Goal: Complete application form

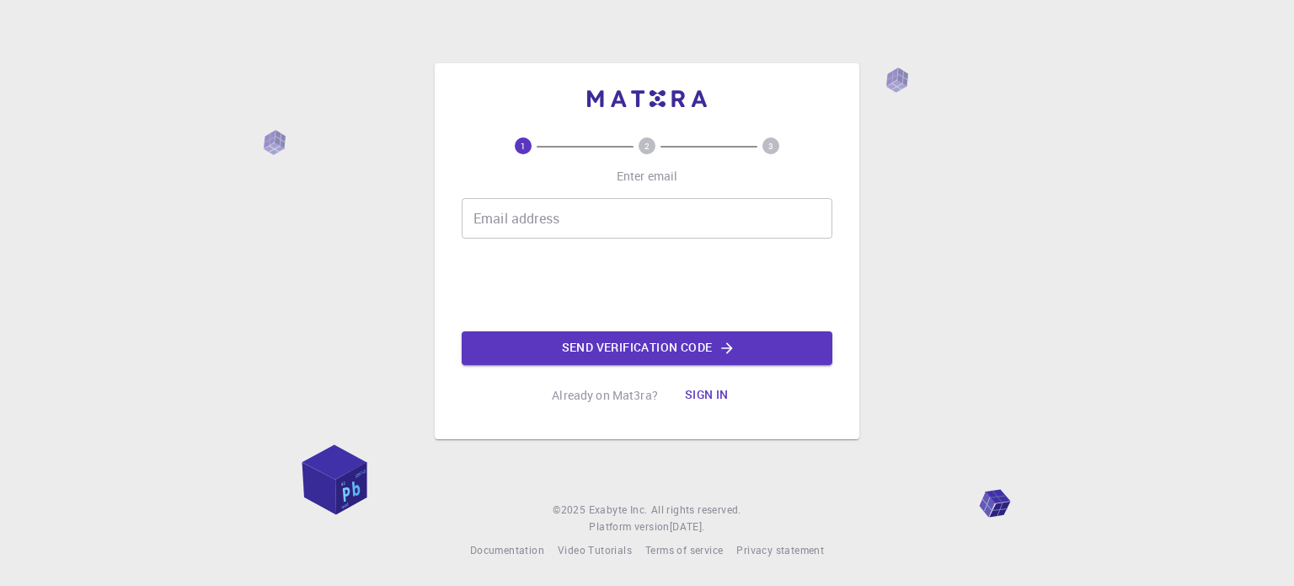
click at [512, 235] on input "Email address" at bounding box center [647, 218] width 371 height 40
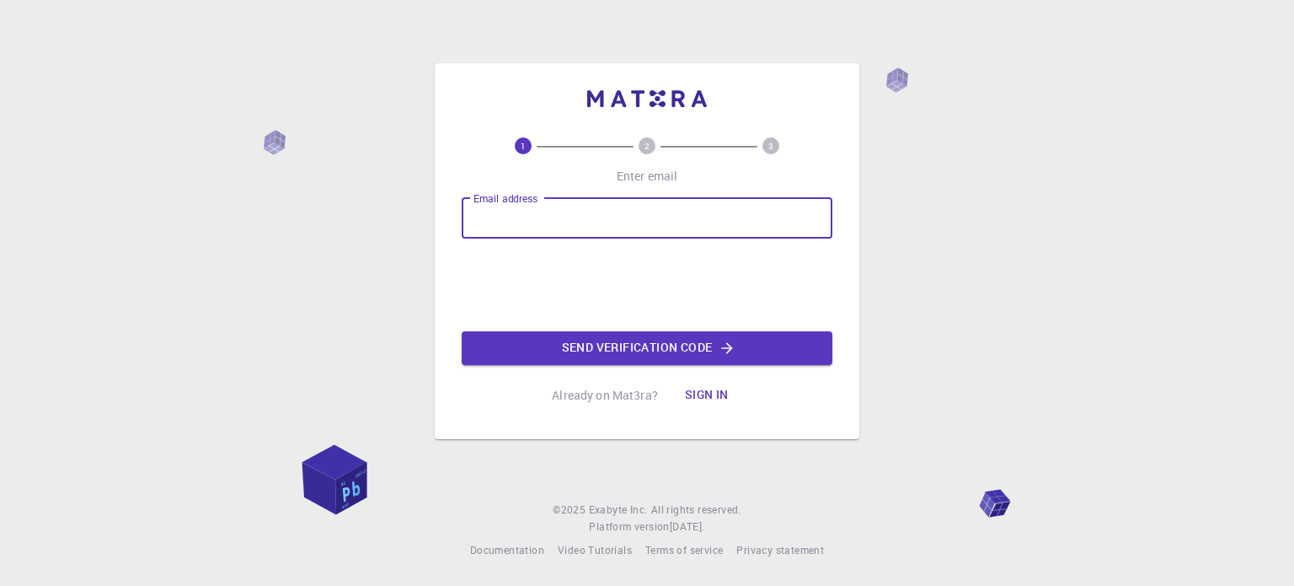
type input "[EMAIL_ADDRESS][DOMAIN_NAME]"
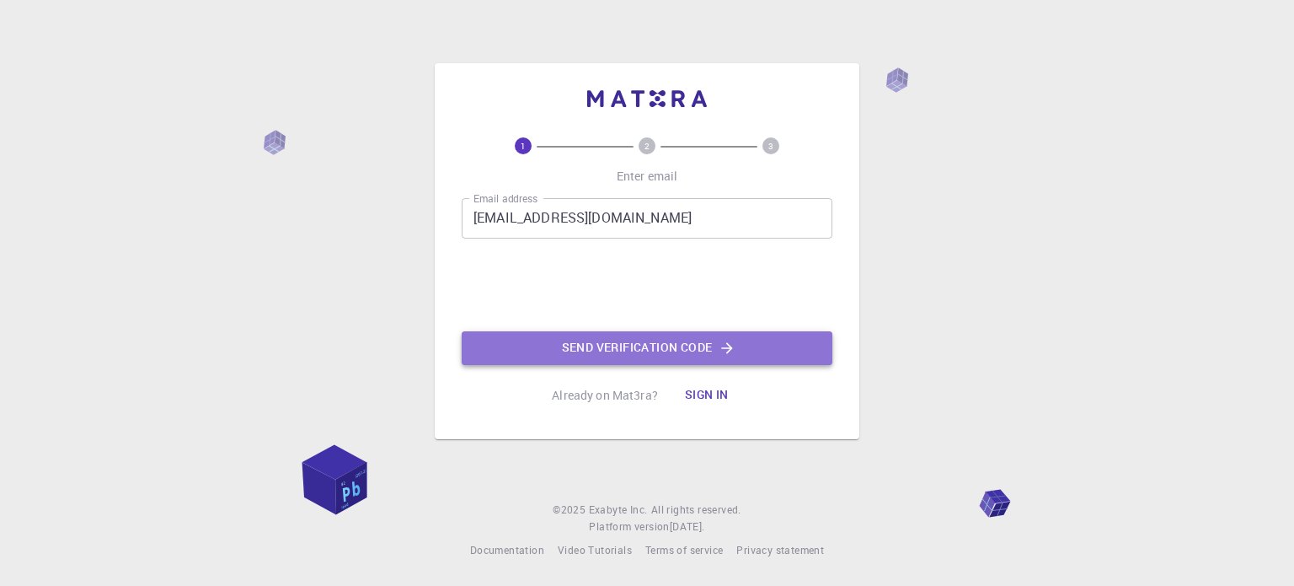
click at [582, 353] on button "Send verification code" at bounding box center [647, 348] width 371 height 34
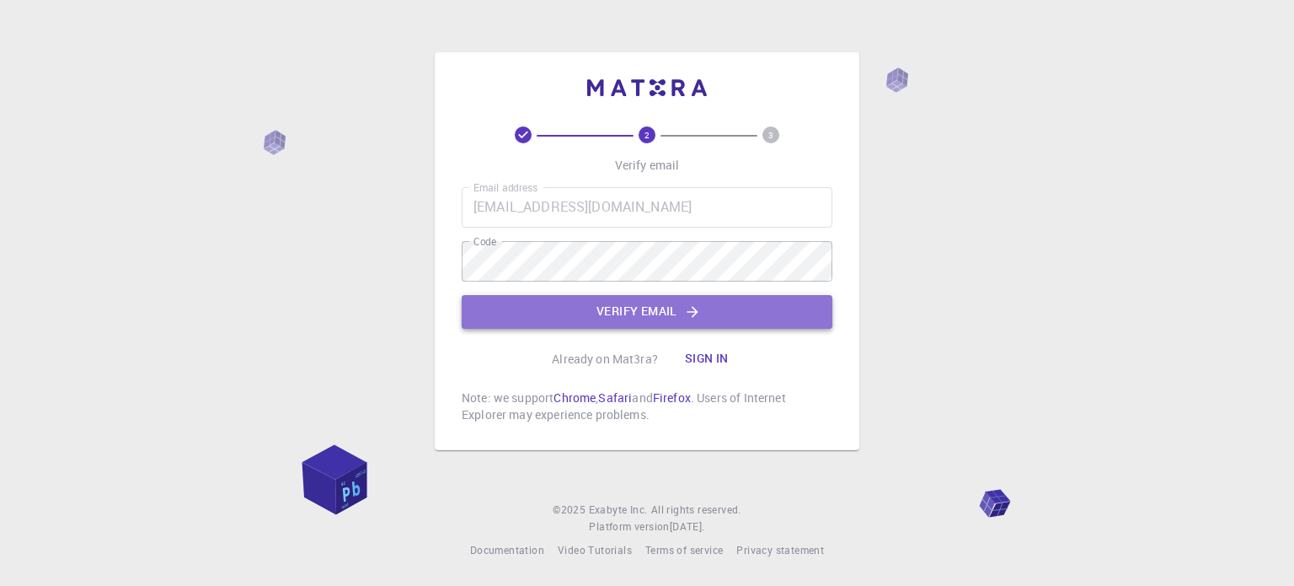
click at [634, 308] on button "Verify email" at bounding box center [647, 312] width 371 height 34
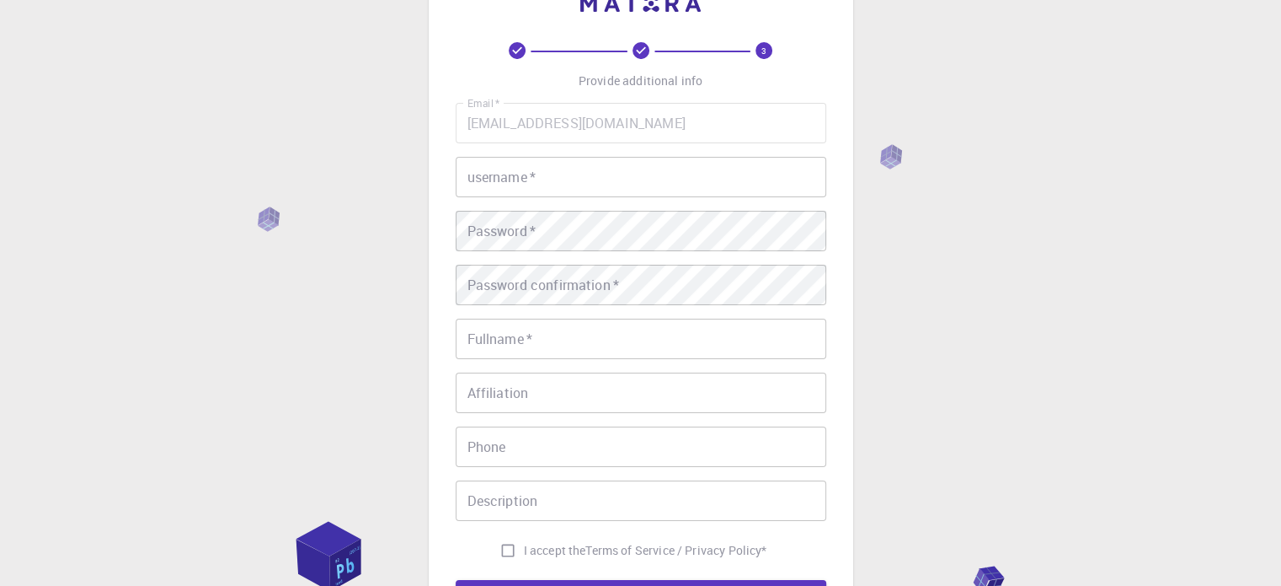
scroll to position [84, 0]
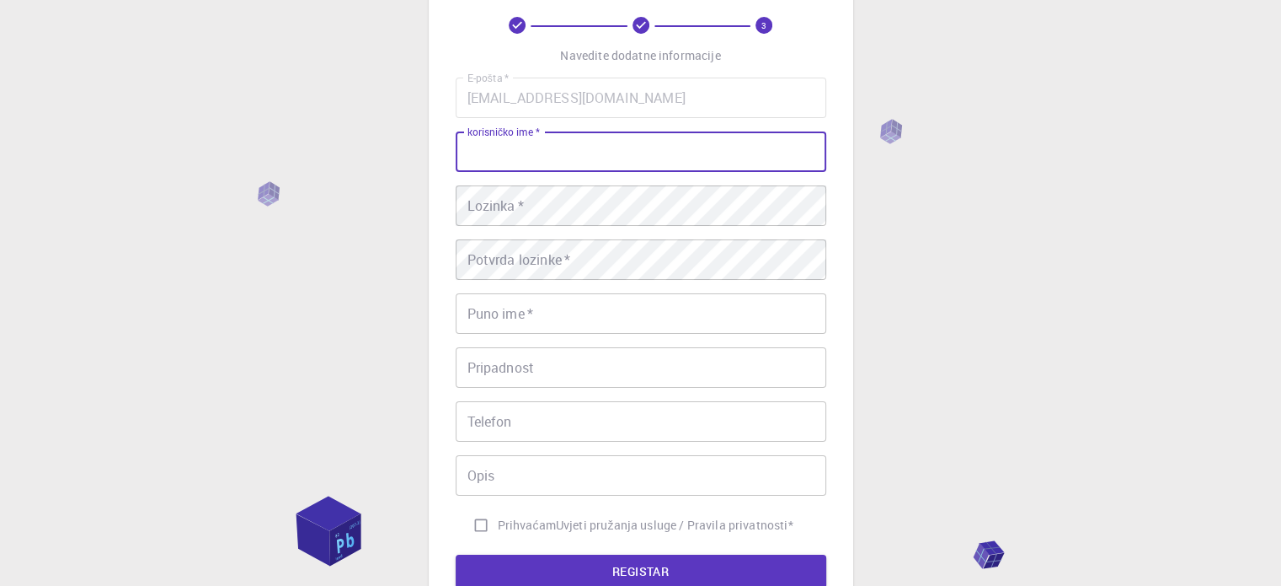
click at [526, 151] on input "korisničko ime   *" at bounding box center [641, 151] width 371 height 40
click at [490, 154] on input "korisničko ime   *" at bounding box center [641, 151] width 371 height 40
type input "[PERSON_NAME]"
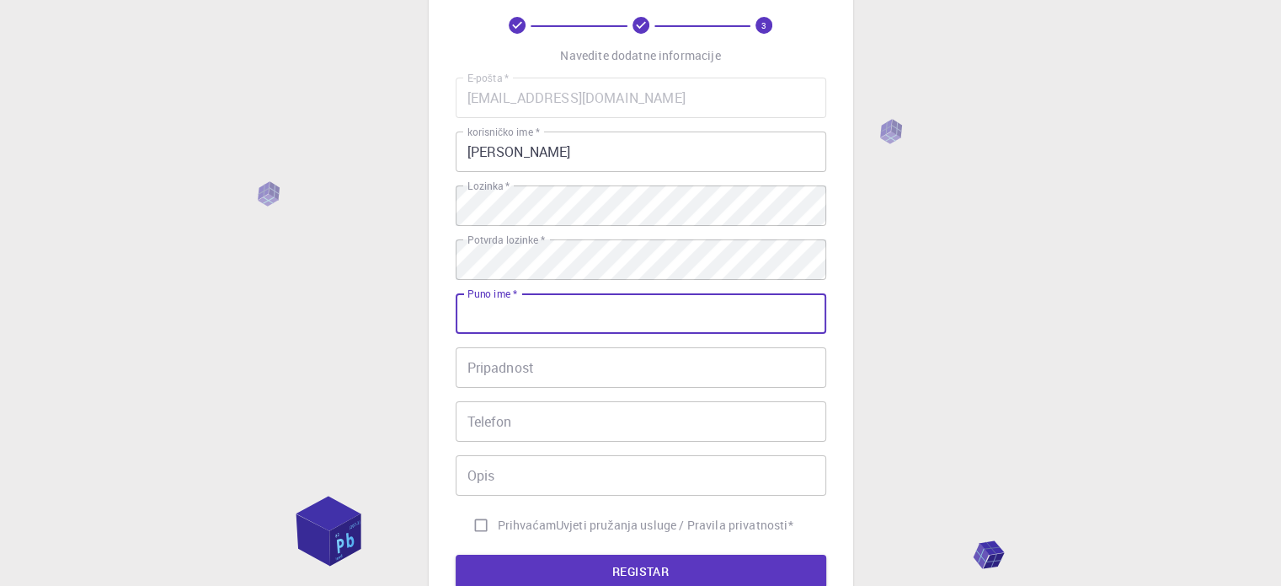
click at [520, 316] on input "Puno ime   *" at bounding box center [641, 313] width 371 height 40
type input "[PERSON_NAME]"
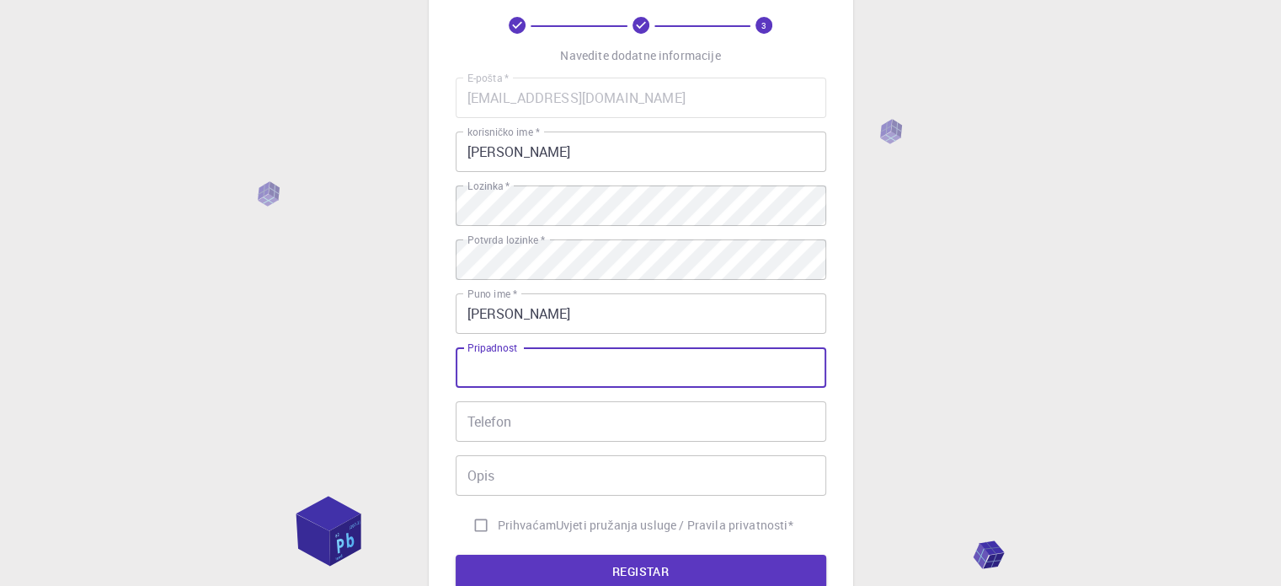
click at [506, 367] on input "Pripadnost" at bounding box center [641, 367] width 371 height 40
click at [498, 414] on input "Telefon" at bounding box center [641, 421] width 371 height 40
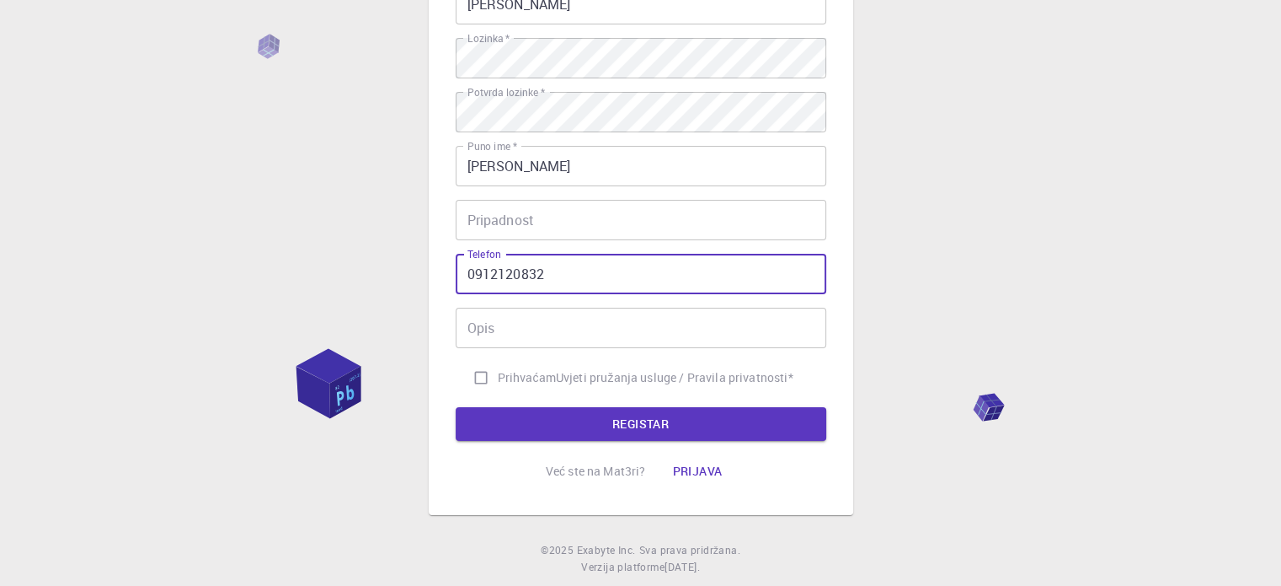
scroll to position [271, 0]
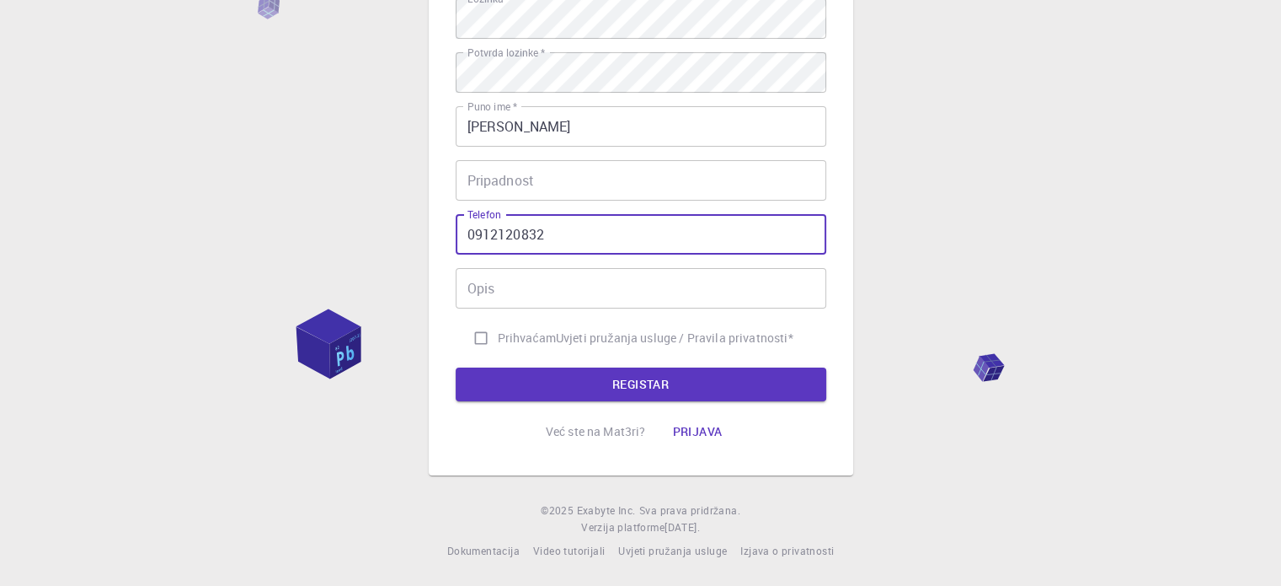
type input "0912120832"
click at [483, 329] on input "Prihvaćam Uvjeti pružanja usluge / Pravila privatnosti *" at bounding box center [481, 338] width 32 height 32
checkbox input "true"
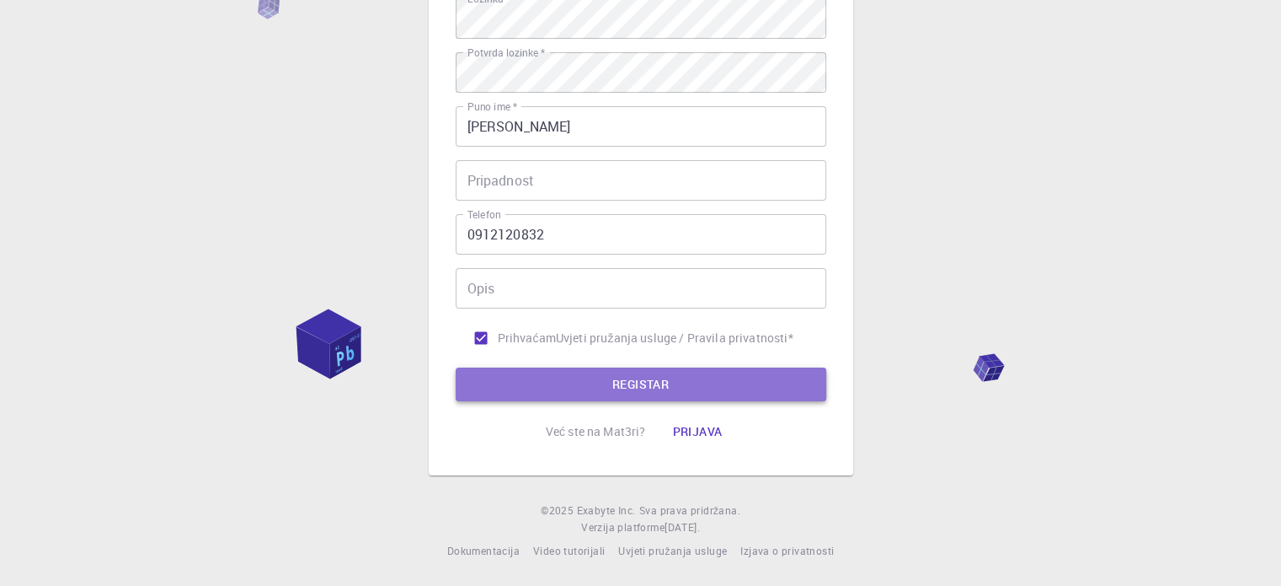
click at [604, 389] on button "REGISTAR" at bounding box center [641, 384] width 371 height 34
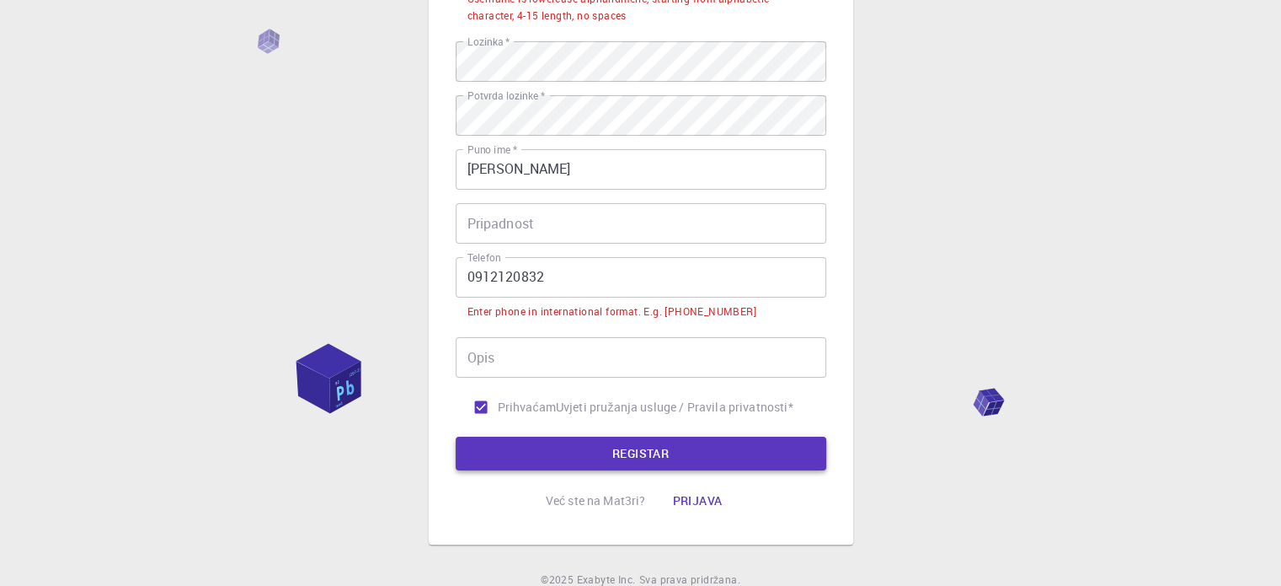
scroll to position [314, 0]
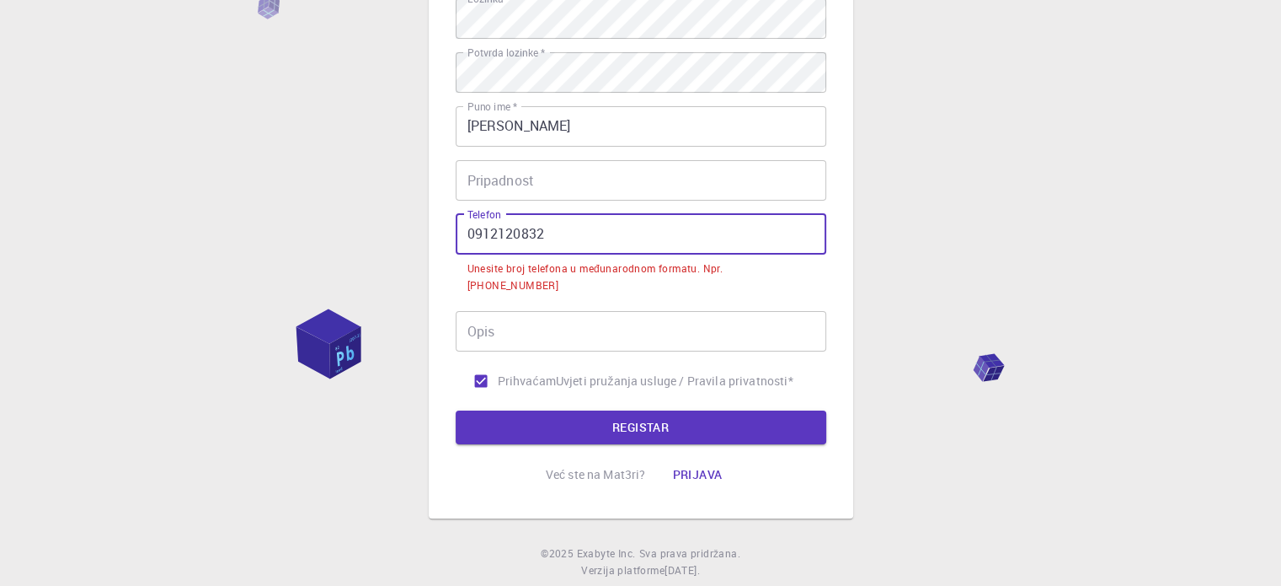
click at [456, 233] on input "0912120832" at bounding box center [641, 234] width 371 height 40
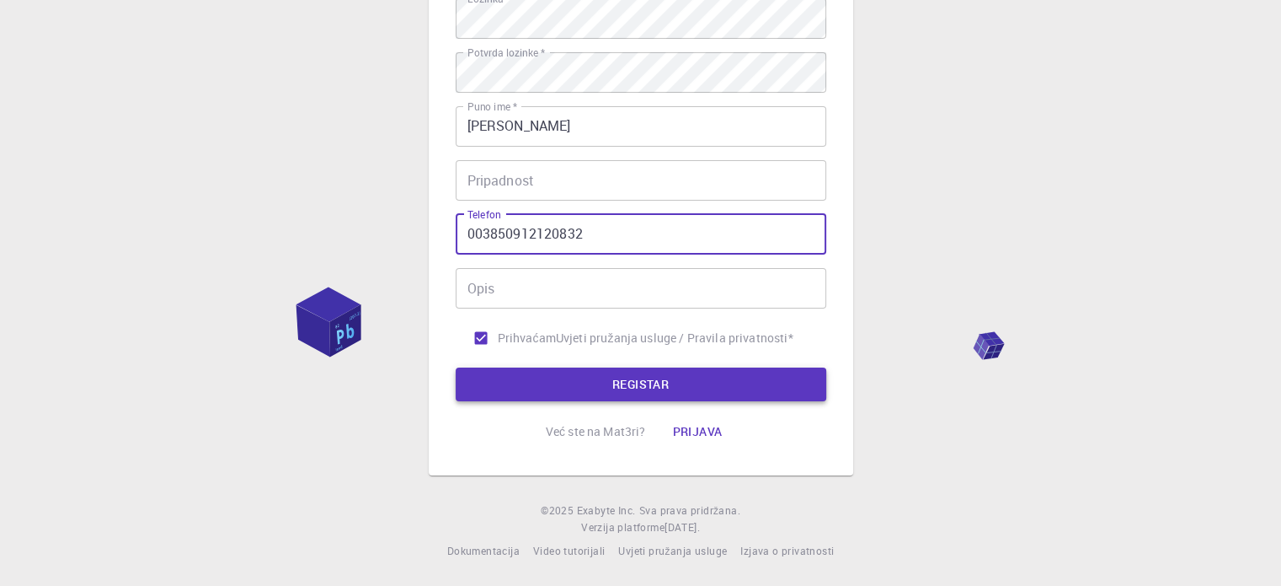
click at [608, 383] on button "REGISTAR" at bounding box center [641, 384] width 371 height 34
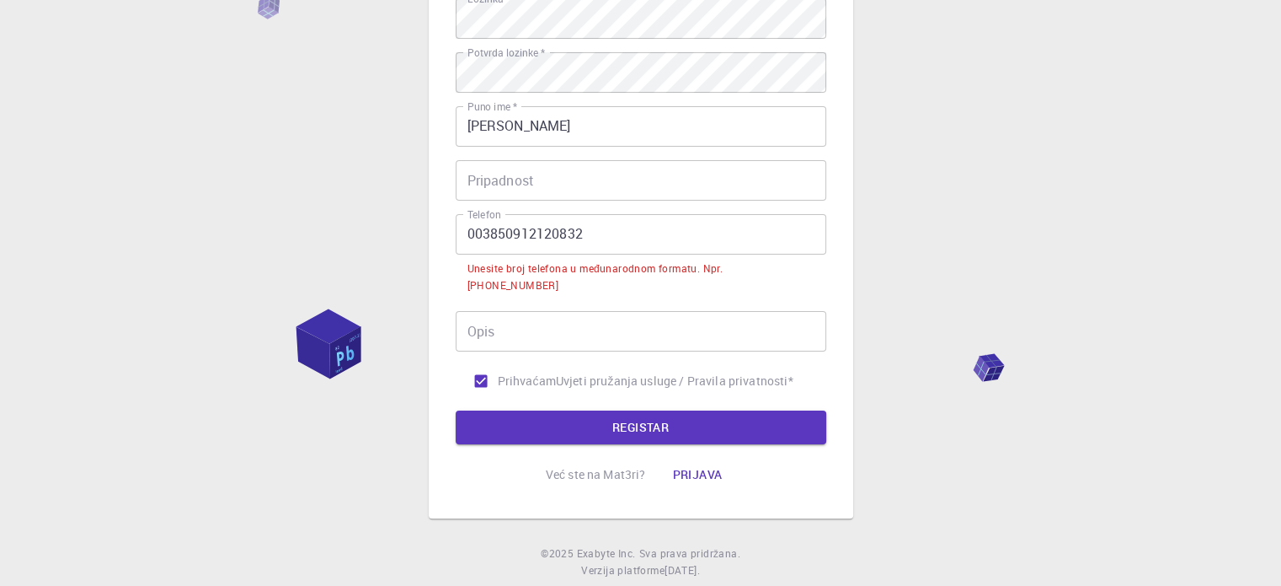
click at [511, 233] on input "003850912120832" at bounding box center [641, 234] width 371 height 40
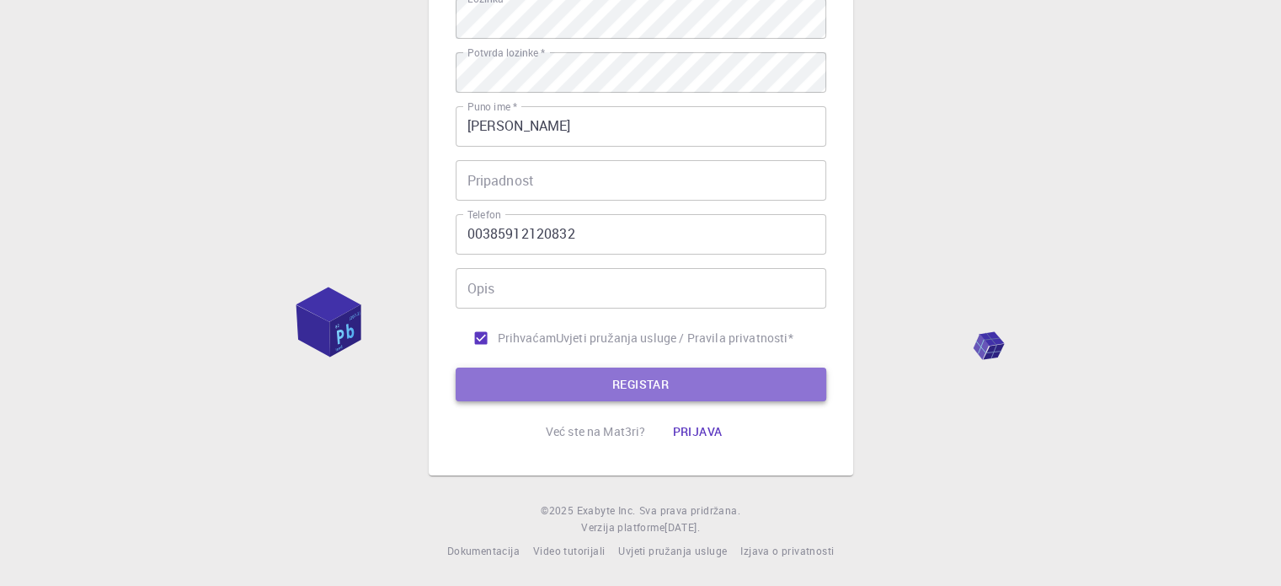
click at [634, 380] on font "REGISTAR" at bounding box center [640, 384] width 56 height 16
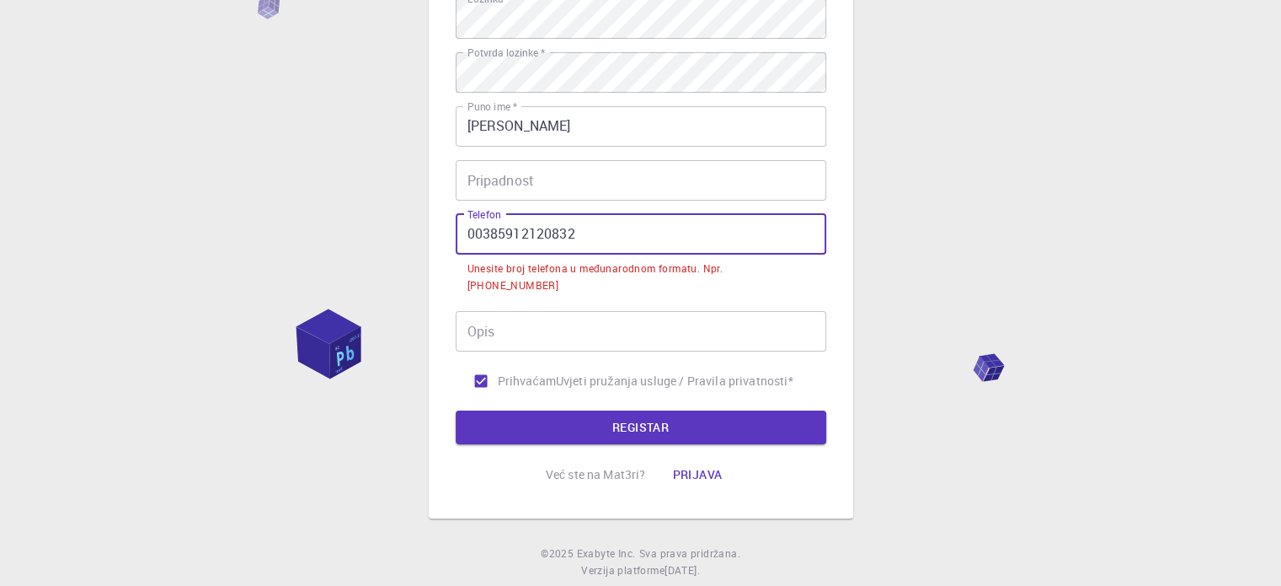
click at [463, 232] on input "00385912120832" at bounding box center [641, 234] width 371 height 40
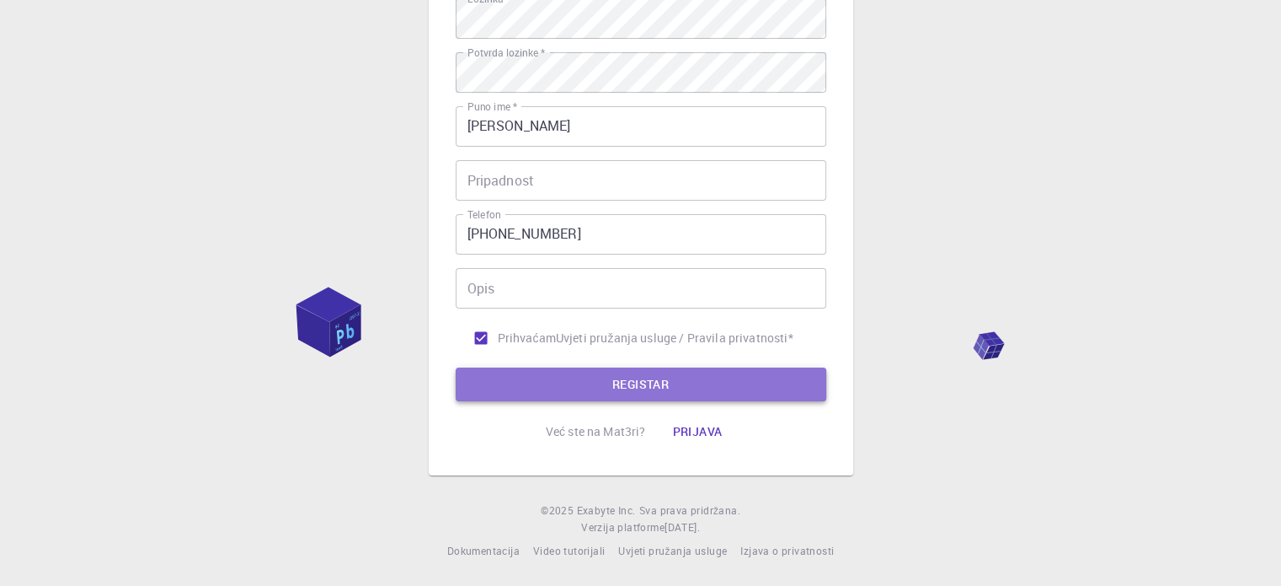
click at [650, 391] on font "REGISTAR" at bounding box center [640, 384] width 56 height 16
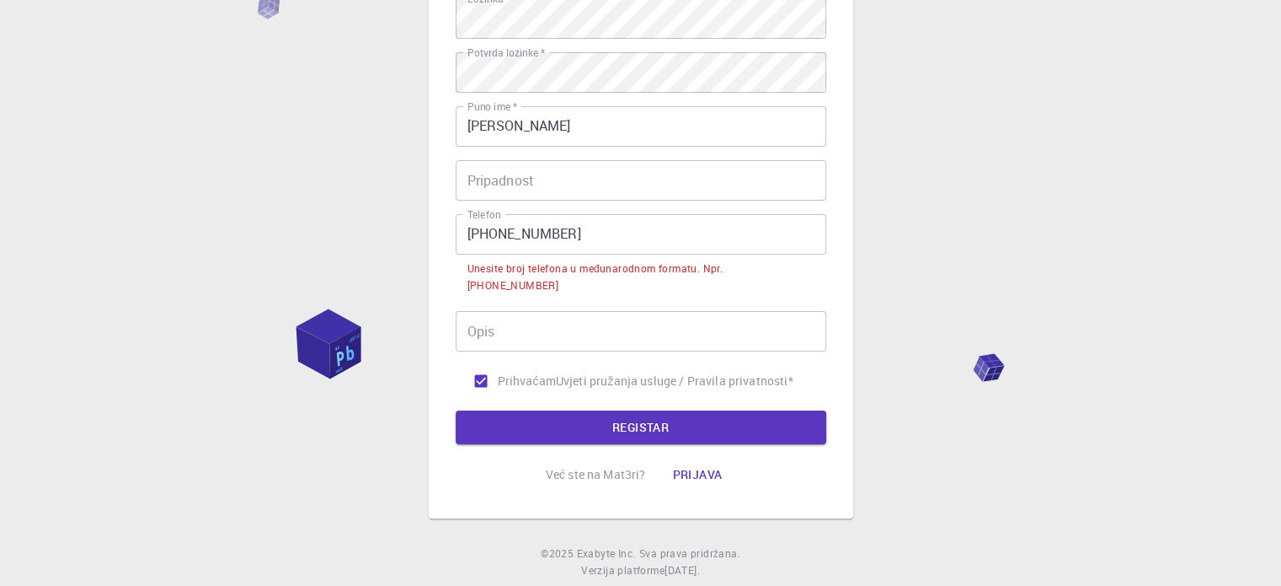
click at [511, 231] on input "[PHONE_NUMBER]" at bounding box center [641, 234] width 371 height 40
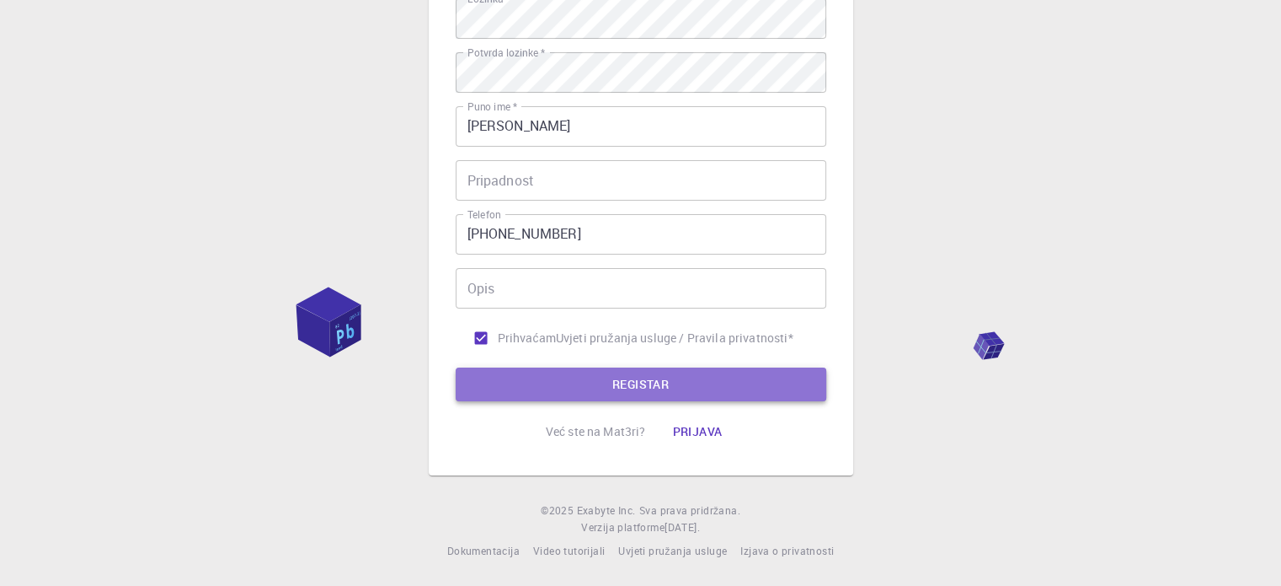
click at [634, 385] on font "REGISTAR" at bounding box center [640, 384] width 56 height 16
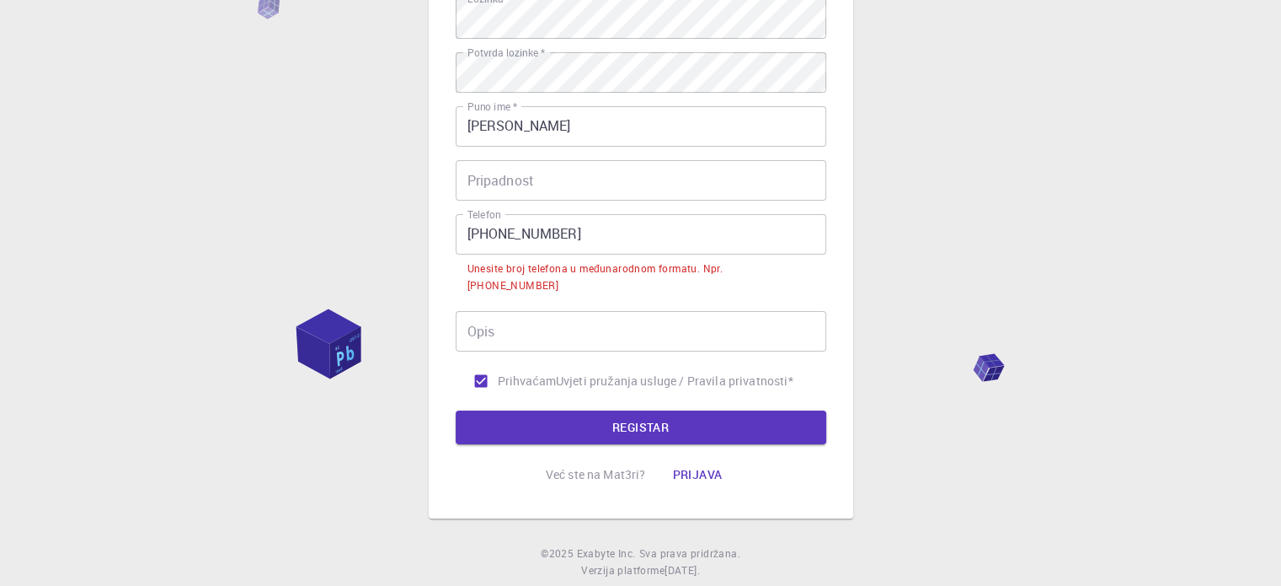
click at [489, 228] on input "[PHONE_NUMBER]" at bounding box center [641, 234] width 371 height 40
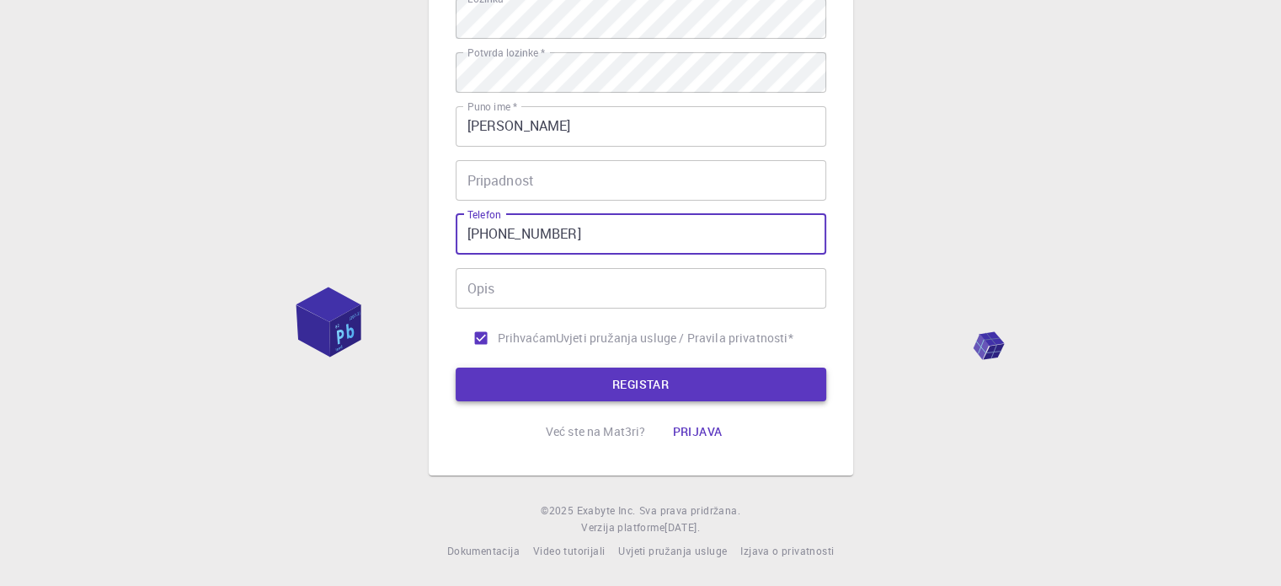
type input "[PHONE_NUMBER]"
click at [661, 383] on font "REGISTAR" at bounding box center [640, 384] width 56 height 16
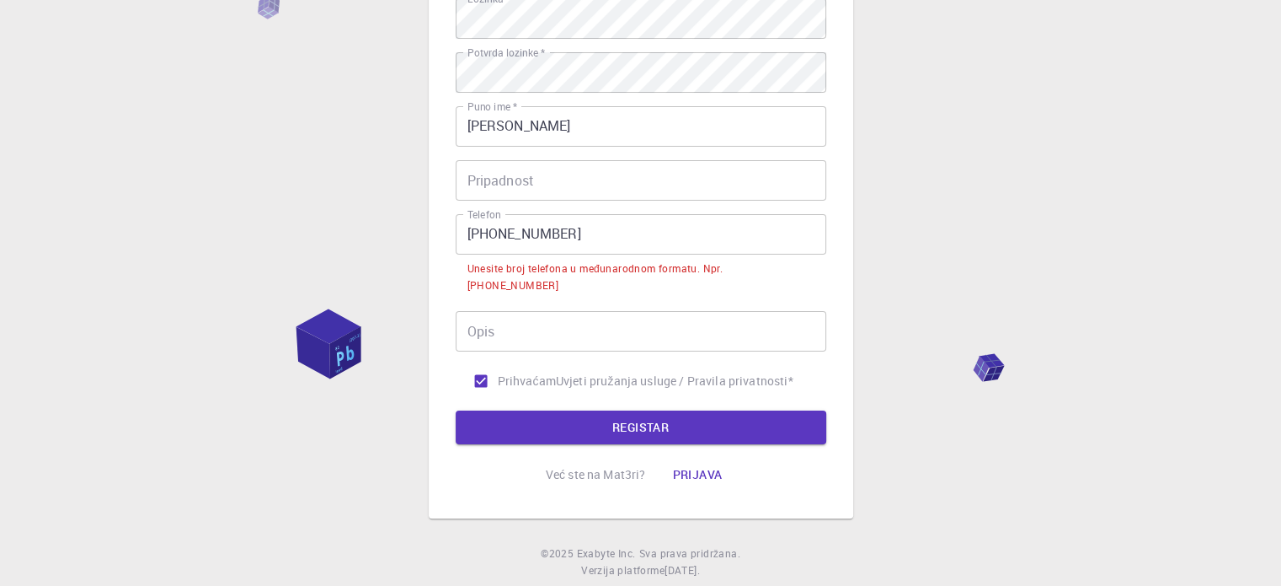
click at [677, 466] on font "Prijava" at bounding box center [697, 474] width 50 height 16
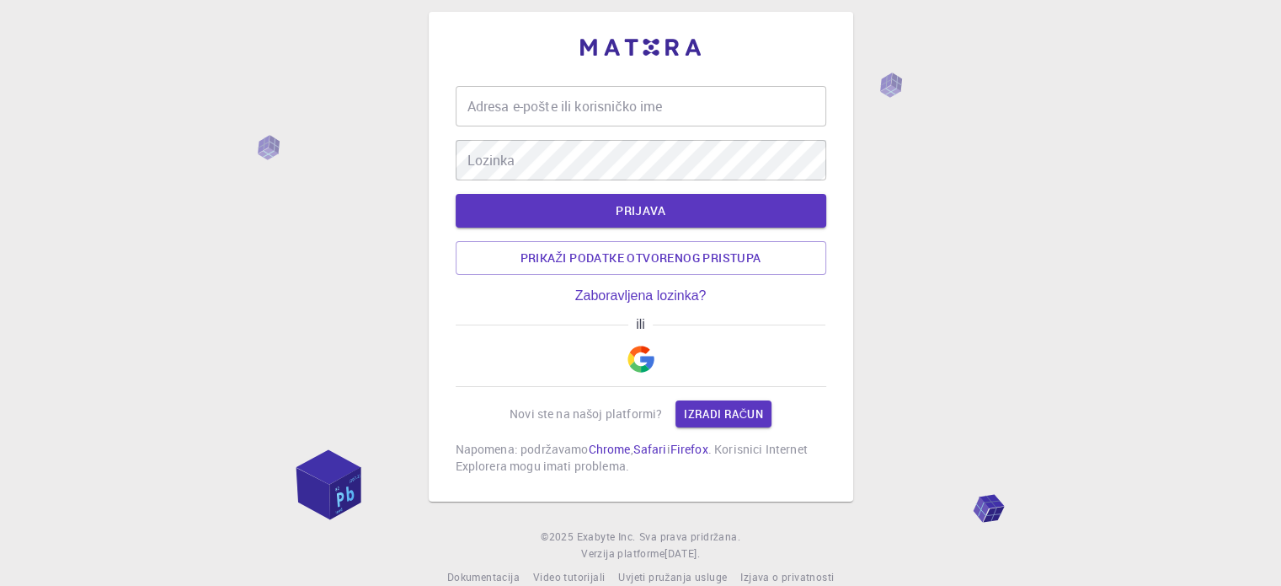
scroll to position [42, 0]
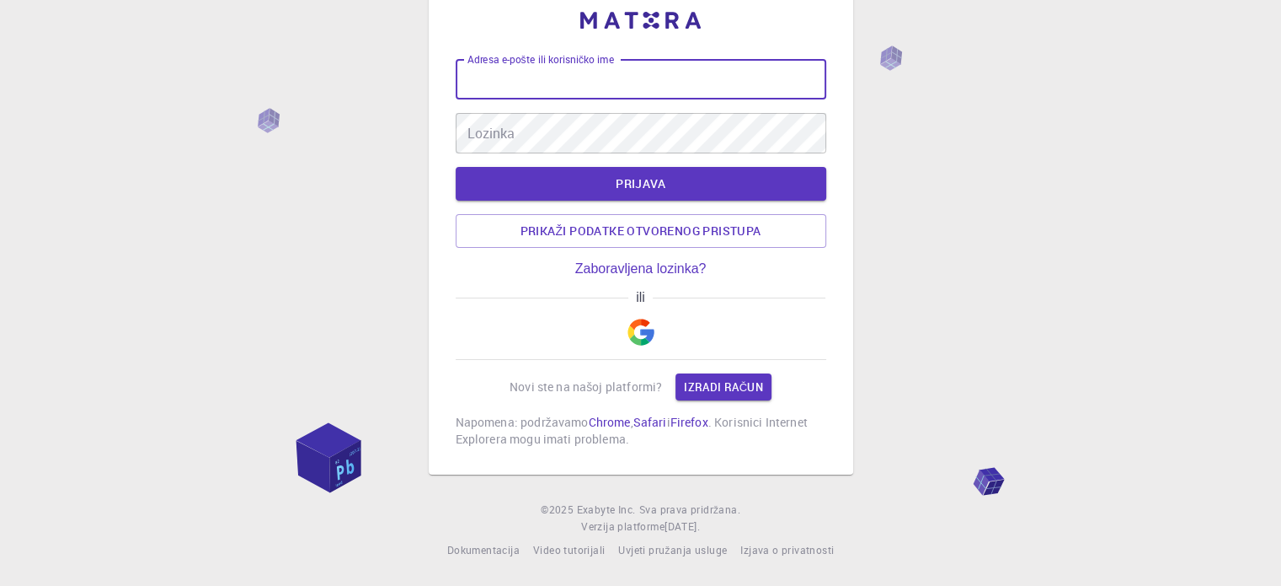
click at [497, 78] on input "Adresa e-pošte ili korisničko ime" at bounding box center [641, 79] width 371 height 40
type input "[EMAIL_ADDRESS][DOMAIN_NAME]"
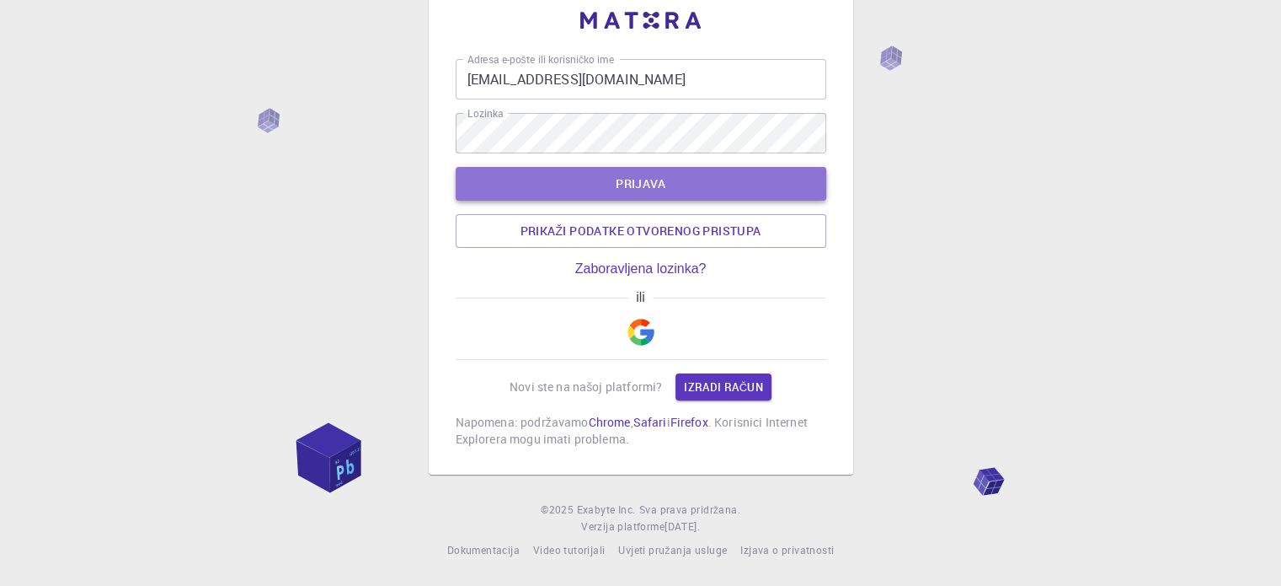
click at [621, 181] on font "PRIJAVA" at bounding box center [641, 183] width 50 height 16
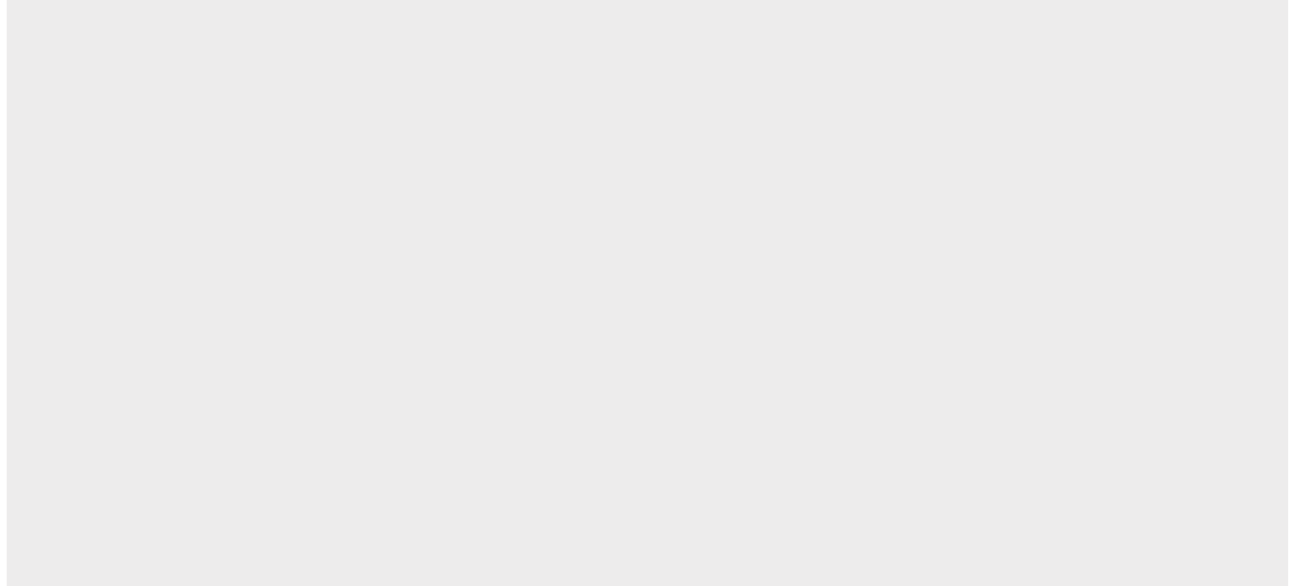
scroll to position [0, 0]
click at [197, 127] on body "Original text Rate this translation Your feedback will be used to help improve …" at bounding box center [647, 293] width 1294 height 586
click at [175, 157] on body "Original text Rate this translation Your feedback will be used to help improve …" at bounding box center [647, 293] width 1294 height 586
click at [278, 168] on body "Original text Rate this translation Your feedback will be used to help improve …" at bounding box center [647, 293] width 1294 height 586
click at [366, 102] on body "Original text Rate this translation Your feedback will be used to help improve …" at bounding box center [647, 293] width 1294 height 586
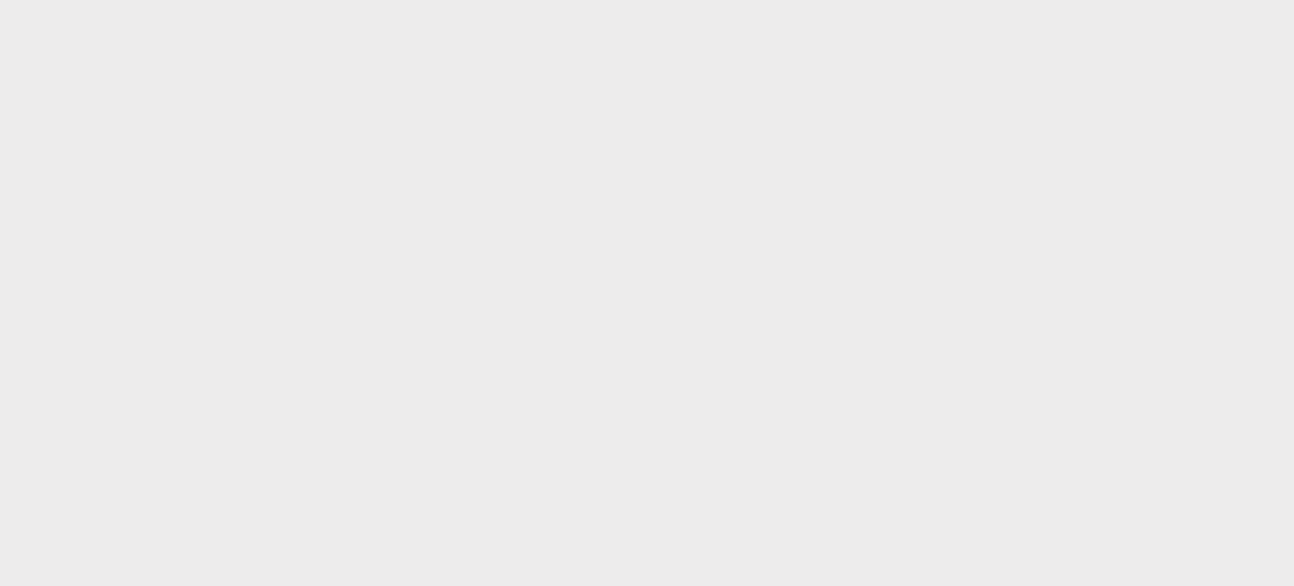
click at [366, 102] on body "Original text Rate this translation Your feedback will be used to help improve …" at bounding box center [647, 293] width 1294 height 586
